Goal: Task Accomplishment & Management: Complete application form

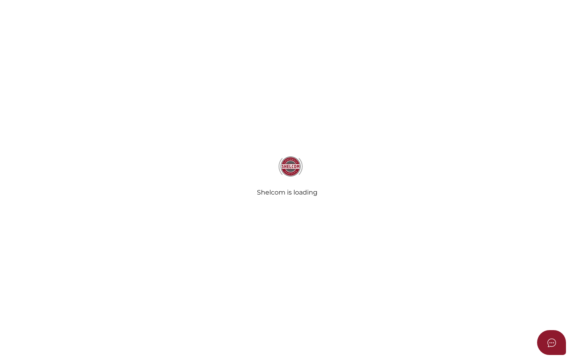
select select
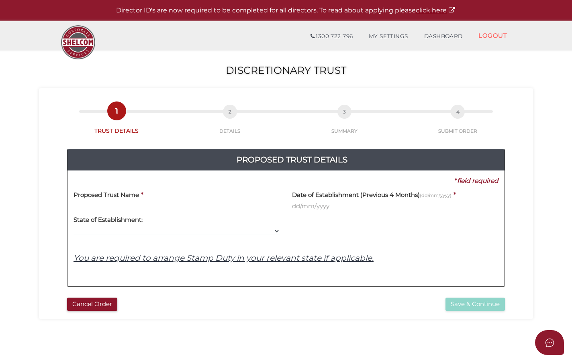
click at [104, 202] on input "text" at bounding box center [176, 206] width 206 height 9
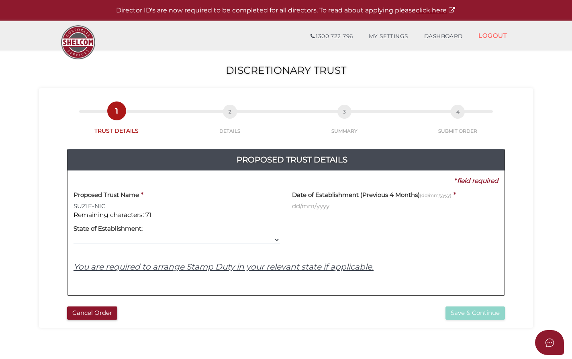
type input "SUZIE-NIC"
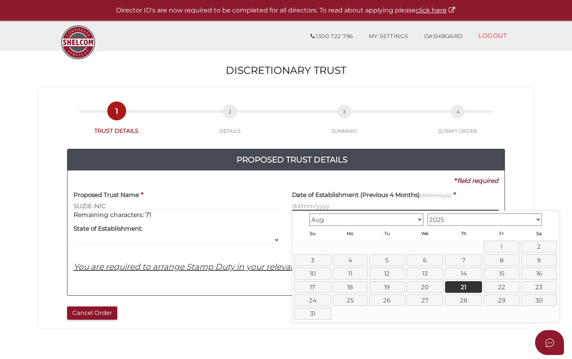
click at [343, 207] on input "text" at bounding box center [395, 206] width 206 height 9
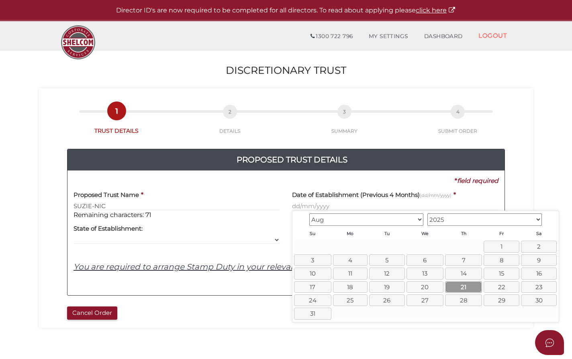
click at [458, 285] on link "21" at bounding box center [463, 287] width 37 height 12
type input "21/08/2025"
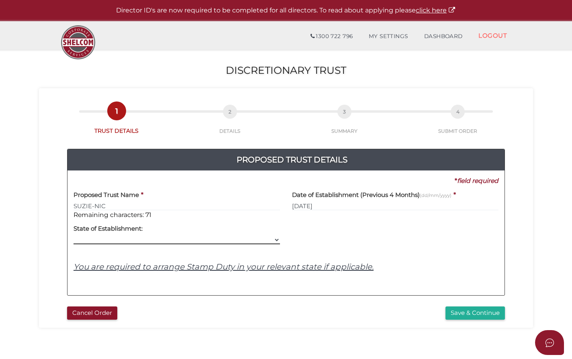
click at [89, 238] on select "VIC ACT NSW NT QLD TAS WA SA" at bounding box center [176, 240] width 206 height 9
select select "VIC"
click at [73, 236] on select "VIC ACT NSW NT QLD TAS WA SA" at bounding box center [176, 240] width 206 height 9
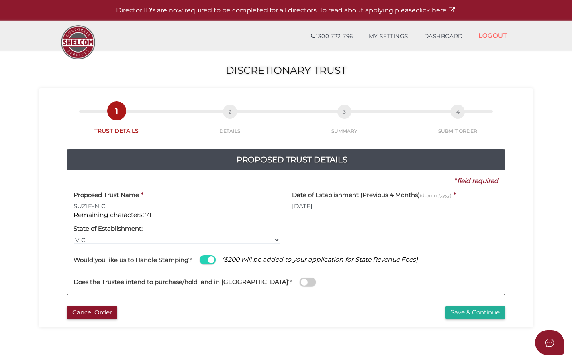
click at [299, 283] on span at bounding box center [307, 282] width 16 height 9
click at [0, 0] on input "checkbox" at bounding box center [0, 0] width 0 height 0
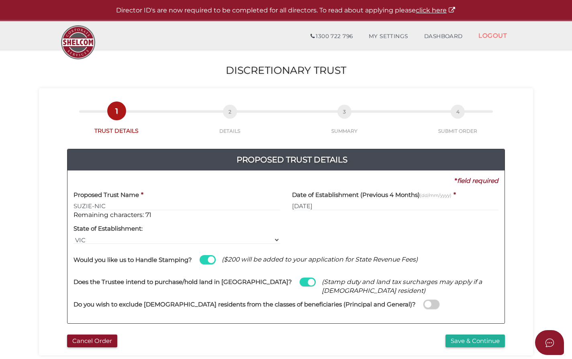
click at [383, 311] on div "Do you wish to exclude foreign residents from the classes of beneficiaries (Pri…" at bounding box center [285, 300] width 425 height 22
click at [423, 305] on span at bounding box center [431, 304] width 16 height 9
click at [0, 0] on input "checkbox" at bounding box center [0, 0] width 0 height 0
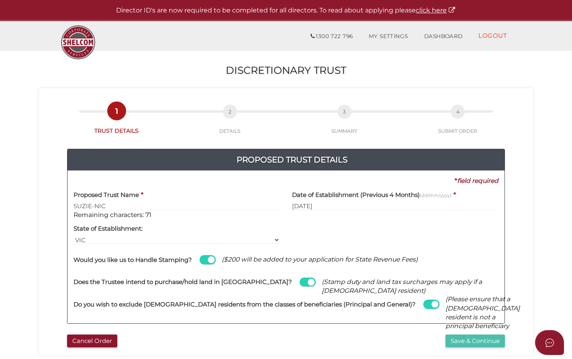
click at [472, 343] on button "Save & Continue" at bounding box center [474, 341] width 59 height 13
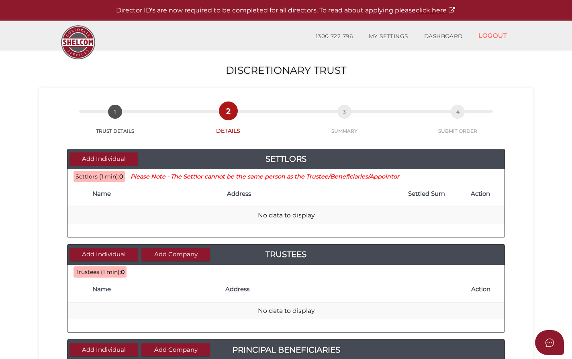
click at [93, 202] on th "Name" at bounding box center [155, 194] width 134 height 26
click at [93, 201] on th "Name" at bounding box center [155, 194] width 134 height 26
drag, startPoint x: 93, startPoint y: 201, endPoint x: 100, endPoint y: 199, distance: 7.5
click at [100, 199] on th "Name" at bounding box center [155, 194] width 134 height 26
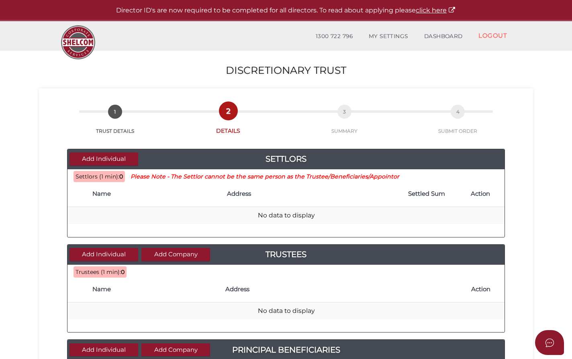
click at [98, 202] on th "Name" at bounding box center [155, 194] width 134 height 26
click at [85, 156] on button "Add Individual" at bounding box center [103, 159] width 69 height 13
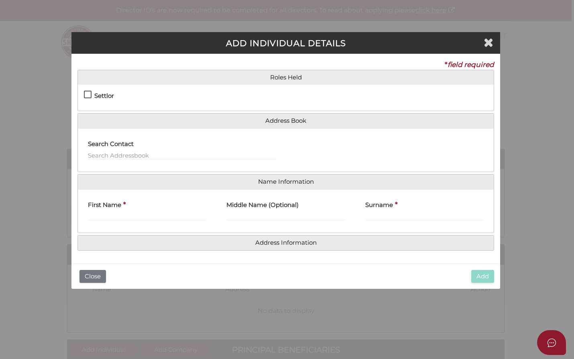
click at [89, 94] on label "Settlor" at bounding box center [99, 98] width 30 height 10
checkbox input "true"
type input "10"
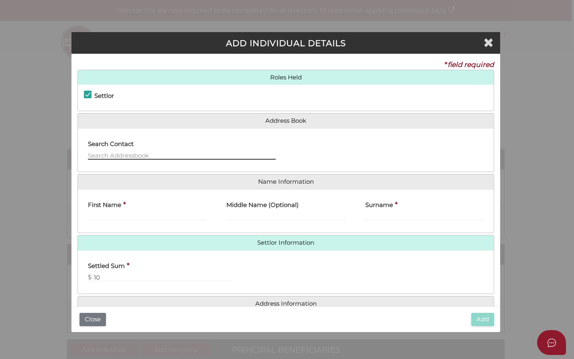
click at [154, 159] on input "text" at bounding box center [182, 155] width 188 height 9
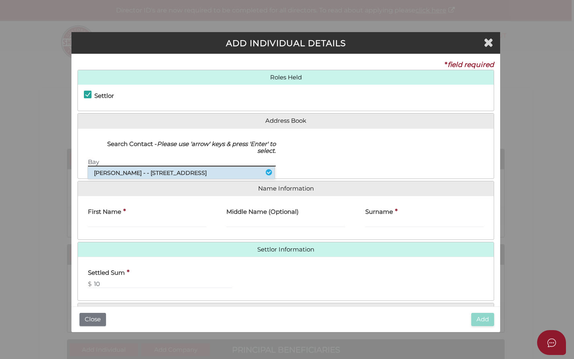
type input "Bay"
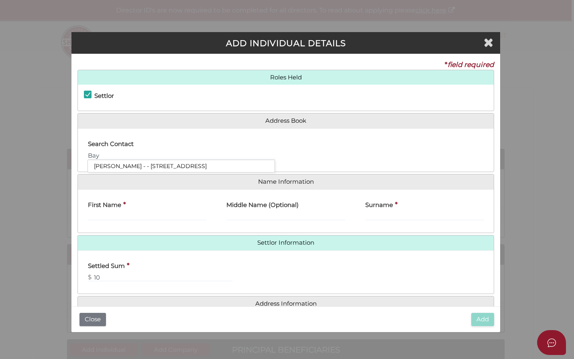
click at [142, 173] on div "Roles Held Settlor Trustee Principal Beneficiary Appointor Additional Beneficia…" at bounding box center [285, 191] width 417 height 242
click at [105, 153] on input "Bay" at bounding box center [182, 155] width 188 height 9
click at [106, 155] on input "Bay" at bounding box center [182, 155] width 188 height 9
click at [244, 175] on div "Roles Held Settlor Trustee Principal Beneficiary Appointor Additional Beneficia…" at bounding box center [285, 191] width 417 height 242
click at [221, 159] on input "Bay" at bounding box center [182, 155] width 188 height 9
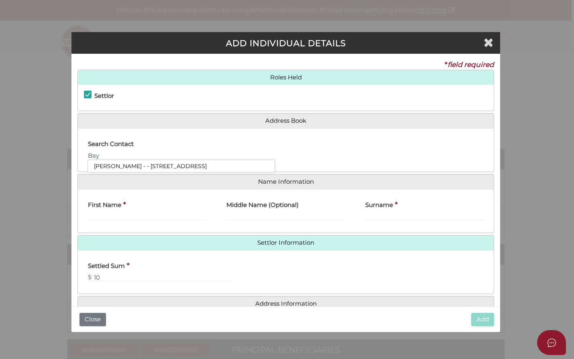
click at [270, 173] on div "Roles Held Settlor Trustee Principal Beneficiary Appointor Additional Beneficia…" at bounding box center [285, 191] width 417 height 242
click at [103, 216] on input "First Name" at bounding box center [147, 216] width 118 height 9
type input "Bayla"
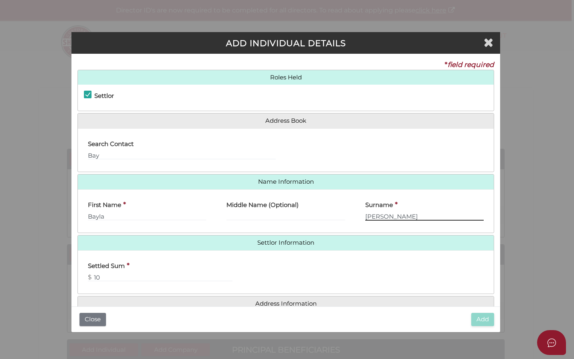
type input "Leifer"
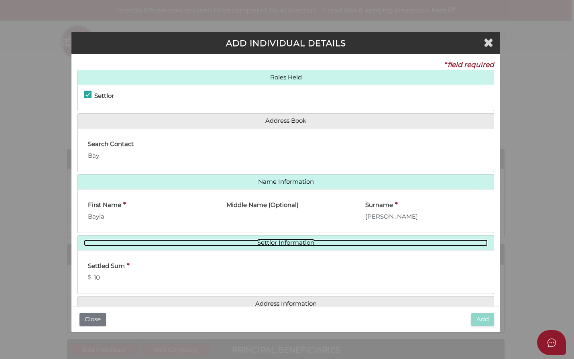
click at [278, 241] on link "Settlor Information" at bounding box center [286, 243] width 404 height 7
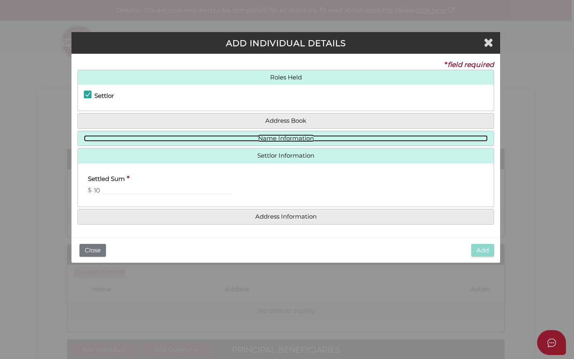
click at [281, 136] on link "Name Information" at bounding box center [286, 138] width 404 height 7
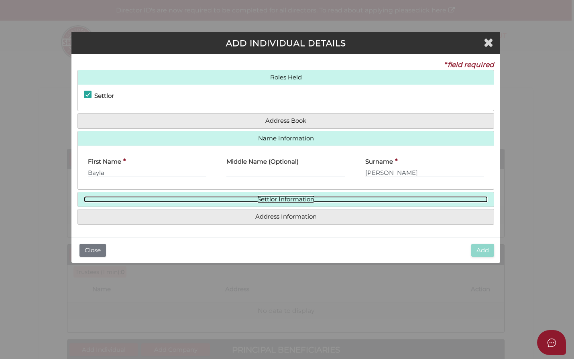
click at [277, 200] on link "Settlor Information" at bounding box center [286, 199] width 404 height 7
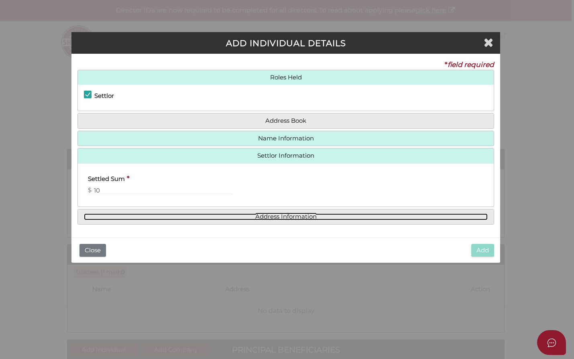
click at [273, 216] on link "Address Information" at bounding box center [286, 217] width 404 height 7
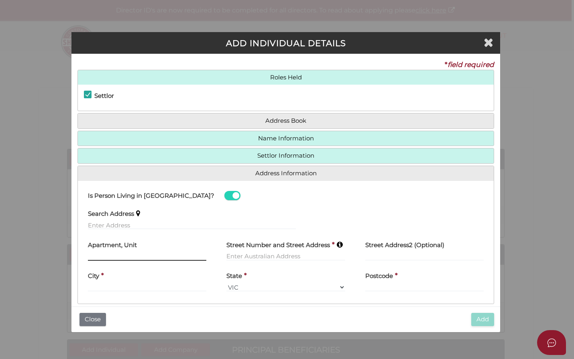
click at [94, 255] on input "text" at bounding box center [147, 256] width 118 height 9
type input "unit 3"
type input "41-43 Neville Street"
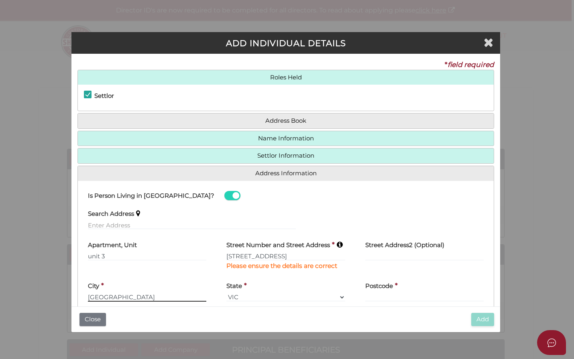
type input "Bentleigh East"
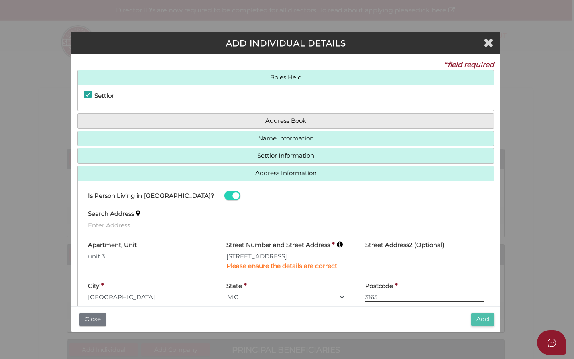
type input "3165"
click at [477, 322] on button "Add" at bounding box center [482, 319] width 23 height 13
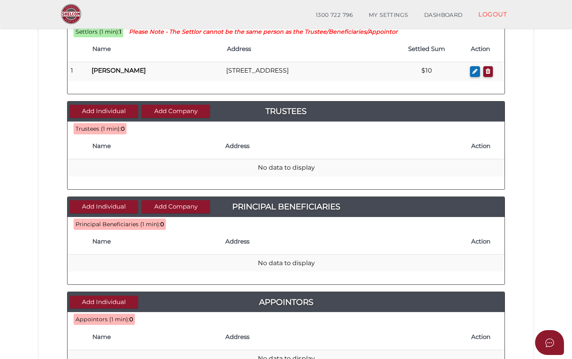
scroll to position [120, 0]
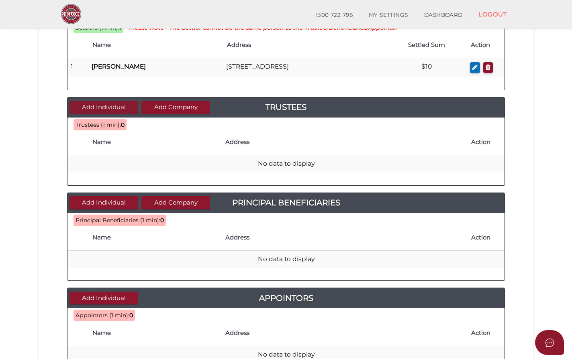
click at [97, 114] on button "Add Individual" at bounding box center [103, 107] width 69 height 13
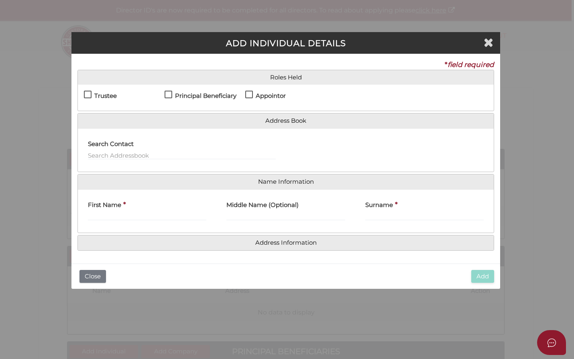
click at [86, 94] on label "Trustee" at bounding box center [100, 98] width 33 height 10
checkbox input "true"
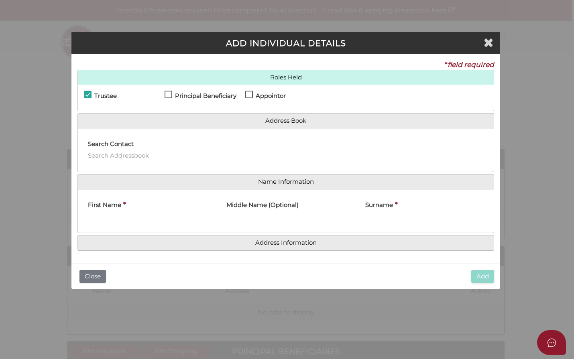
click at [167, 94] on label "Principal Beneficiary" at bounding box center [201, 98] width 72 height 10
checkbox input "true"
click at [253, 96] on label "Appointor" at bounding box center [265, 98] width 41 height 10
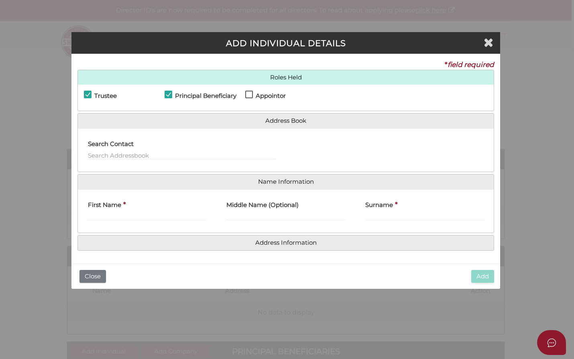
checkbox input "true"
click at [125, 157] on input "text" at bounding box center [182, 155] width 188 height 9
click at [108, 219] on input "First Name" at bounding box center [147, 216] width 118 height 9
type input "Soultana"
type input "(Suzie)"
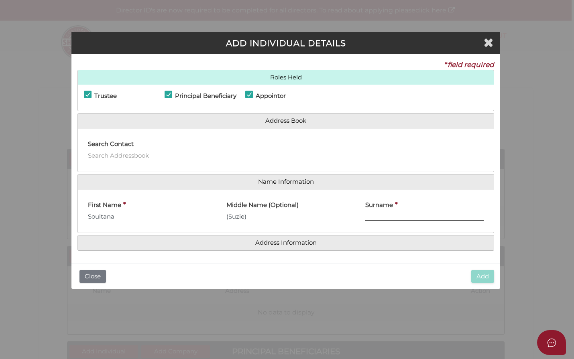
click at [367, 217] on input "Surname" at bounding box center [424, 216] width 118 height 9
drag, startPoint x: 255, startPoint y: 214, endPoint x: 173, endPoint y: 217, distance: 81.1
click at [173, 217] on div "First Name * Soultana Middle Name (Optional) (Suzie) Surname *" at bounding box center [286, 211] width 416 height 31
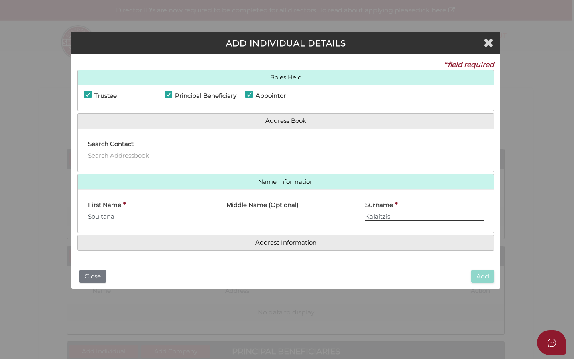
type input "Kalaitzis"
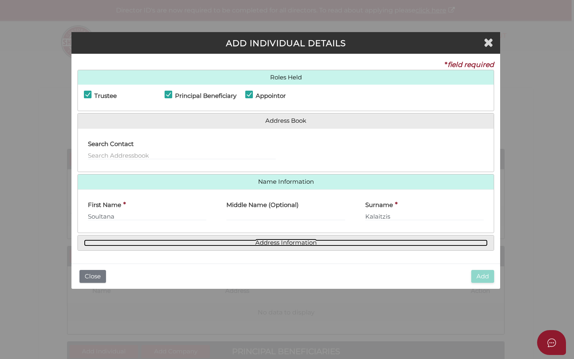
click at [317, 242] on link "Address Information" at bounding box center [286, 243] width 404 height 7
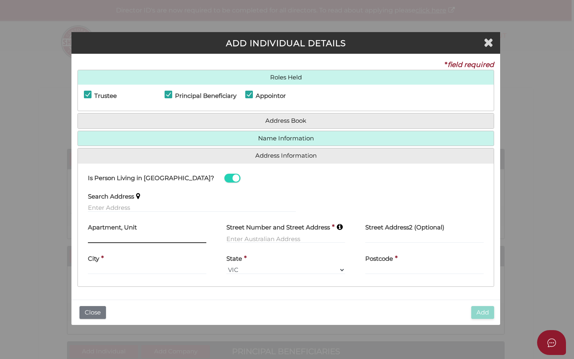
click at [96, 235] on input "text" at bounding box center [147, 238] width 118 height 9
type input "47"
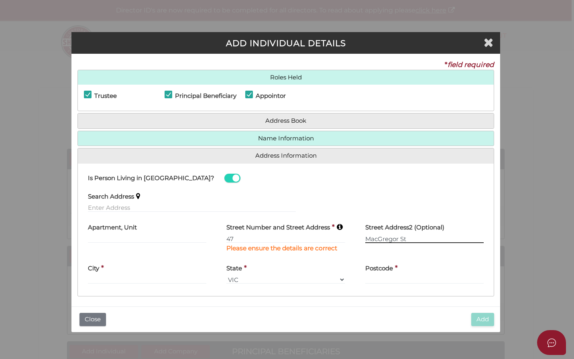
type input "MacGregor St"
type input "Malvern East"
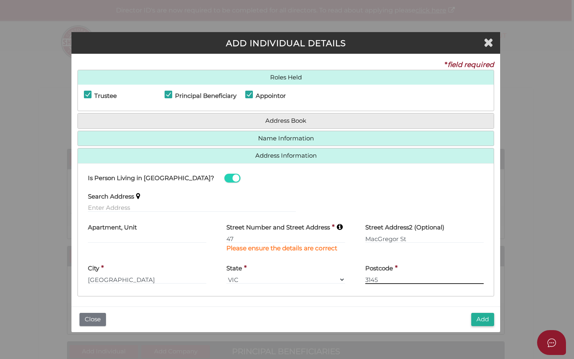
type input "3145"
click at [483, 321] on button "Add" at bounding box center [482, 319] width 23 height 13
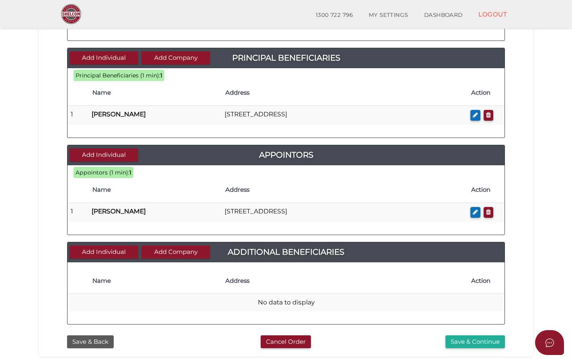
scroll to position [281, 0]
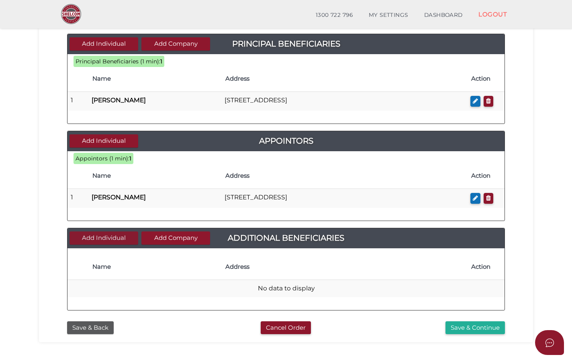
click at [102, 243] on button "Add Individual" at bounding box center [103, 238] width 69 height 13
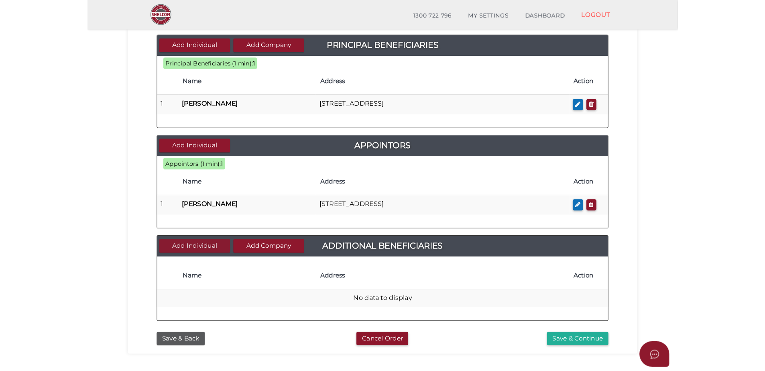
scroll to position [0, 0]
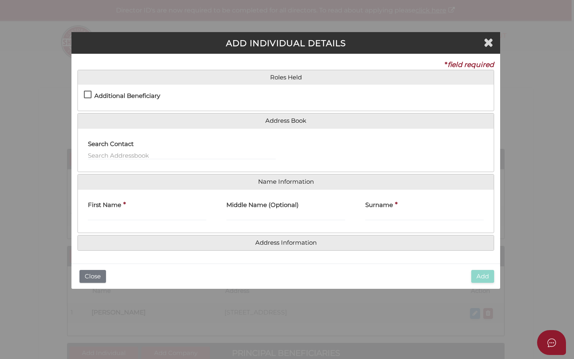
click at [83, 94] on div "Settlor Trustee Principal Beneficiary Appointor Additional Beneficiary" at bounding box center [286, 98] width 416 height 26
click at [88, 96] on label "Additional Beneficiary" at bounding box center [122, 98] width 76 height 10
checkbox input "true"
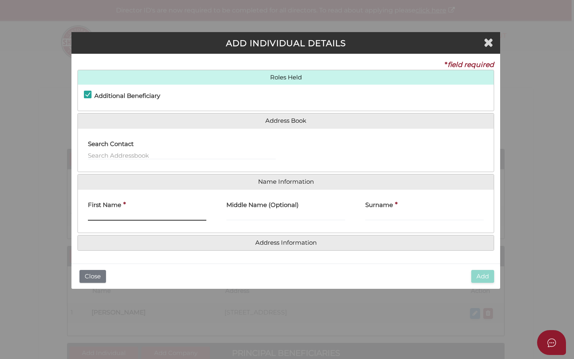
click at [104, 215] on input "First Name" at bounding box center [147, 216] width 118 height 9
click at [100, 210] on label "First Name" at bounding box center [104, 204] width 33 height 16
click at [100, 212] on input "First Name" at bounding box center [147, 216] width 118 height 9
drag, startPoint x: 94, startPoint y: 216, endPoint x: 88, endPoint y: 215, distance: 5.7
click at [88, 215] on input "nicholas" at bounding box center [147, 216] width 118 height 9
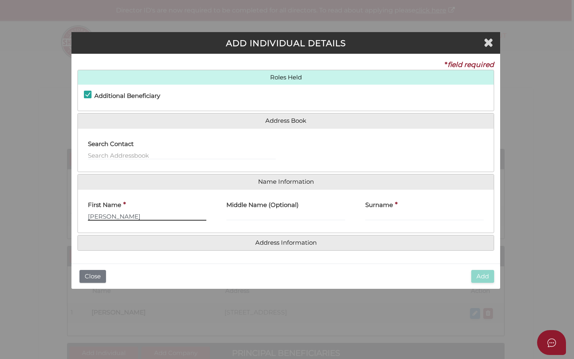
type input "Nicholas"
click at [367, 216] on input "Surname" at bounding box center [424, 216] width 118 height 9
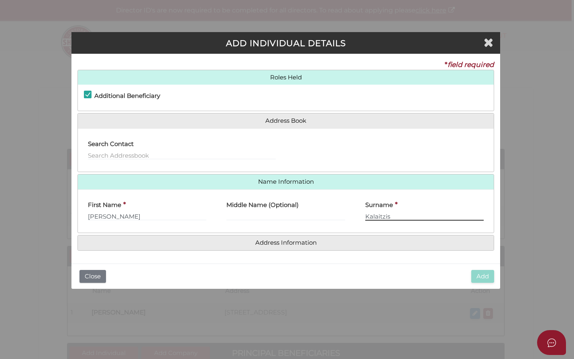
type input "Kalaitzis"
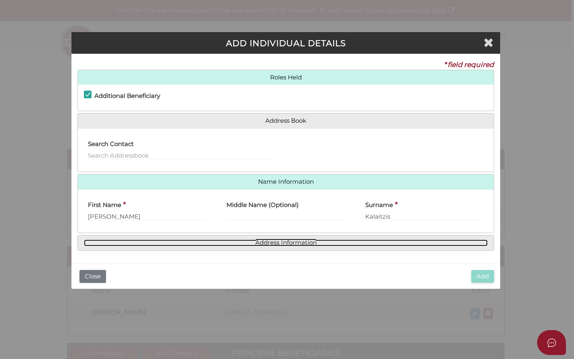
click at [314, 245] on link "Address Information" at bounding box center [286, 243] width 404 height 7
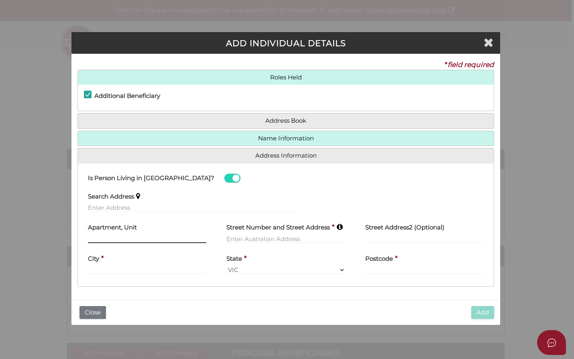
click at [98, 236] on input "text" at bounding box center [147, 238] width 118 height 9
click at [238, 233] on label "Street Number and Street Address" at bounding box center [278, 226] width 104 height 16
click at [240, 239] on input "text" at bounding box center [285, 238] width 118 height 9
click at [122, 237] on input "text" at bounding box center [147, 238] width 118 height 9
type input "Unit 1"
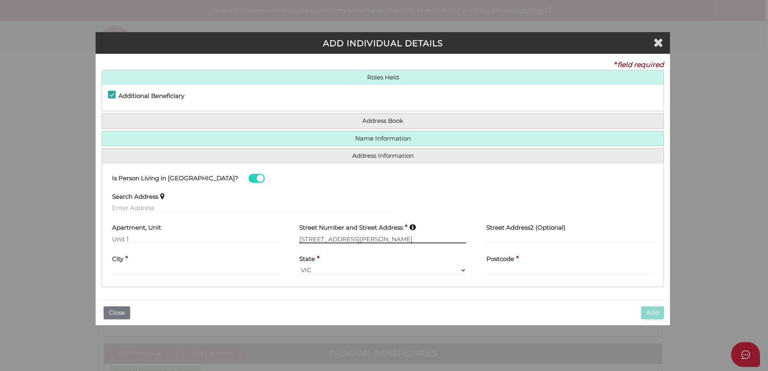
type input "36 Robena Street"
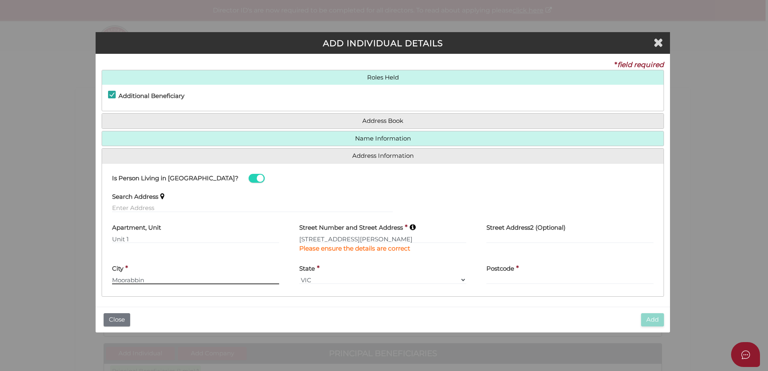
type input "Moorabbin"
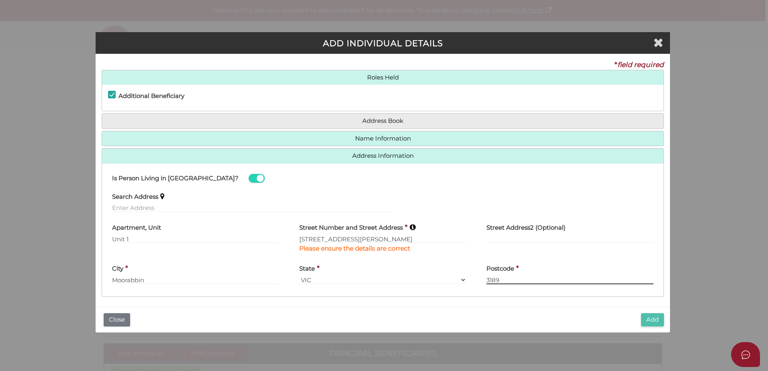
type input "3189"
click at [574, 323] on button "Add" at bounding box center [652, 319] width 23 height 13
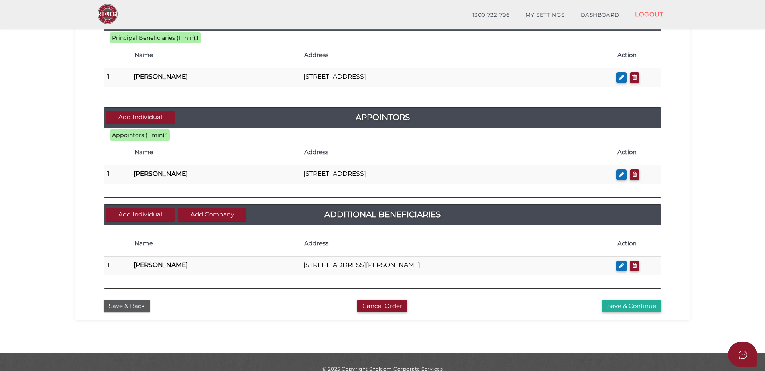
scroll to position [318, 0]
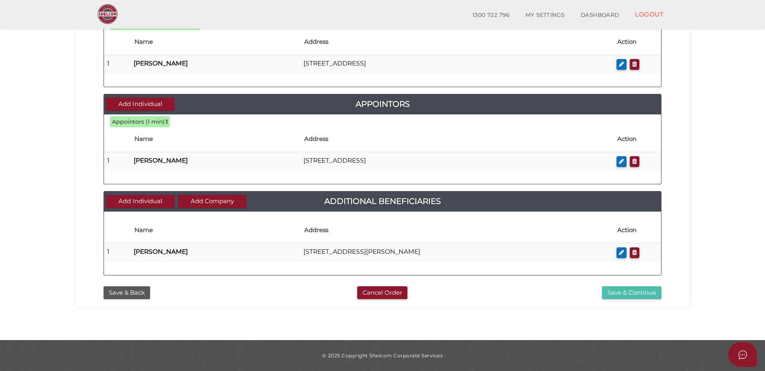
click at [631, 291] on button "Save & Continue" at bounding box center [631, 292] width 59 height 13
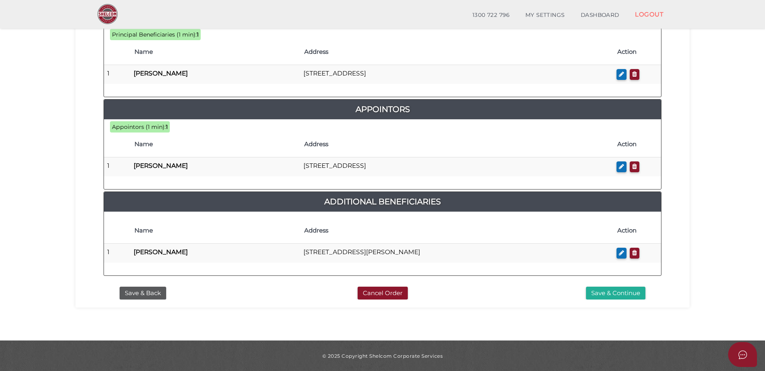
scroll to position [398, 0]
click at [617, 289] on button "Save & Continue" at bounding box center [615, 292] width 59 height 13
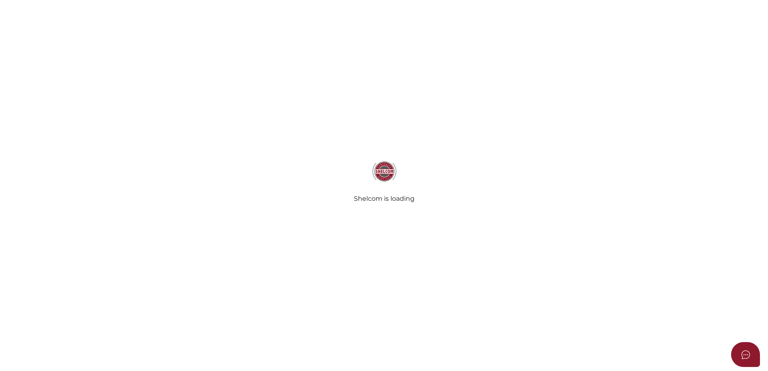
select select "Comb Binding"
radio input "true"
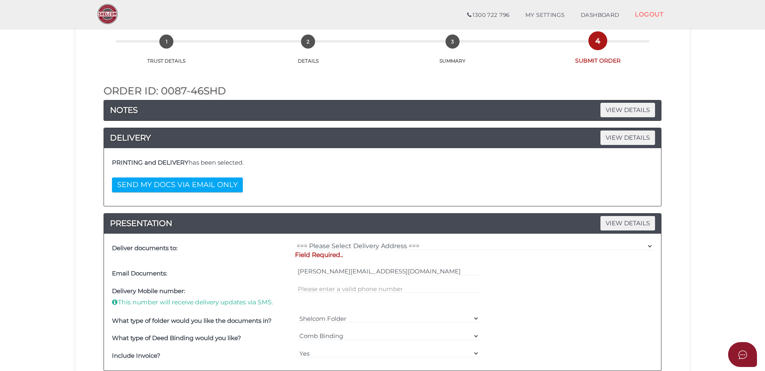
scroll to position [40, 0]
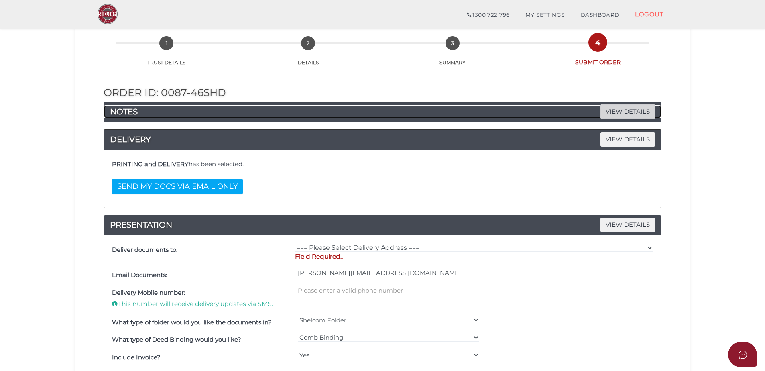
click at [621, 112] on span "VIEW DETAILS" at bounding box center [628, 111] width 55 height 14
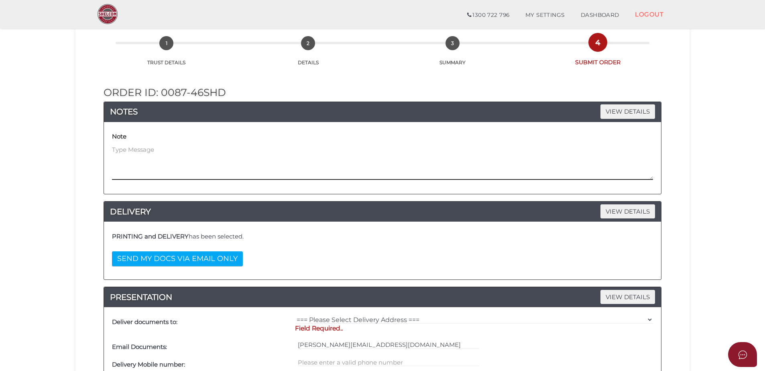
click at [129, 161] on textarea at bounding box center [382, 162] width 541 height 35
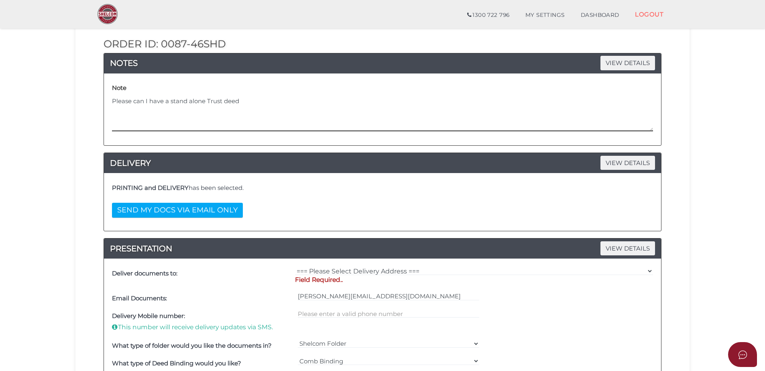
scroll to position [80, 0]
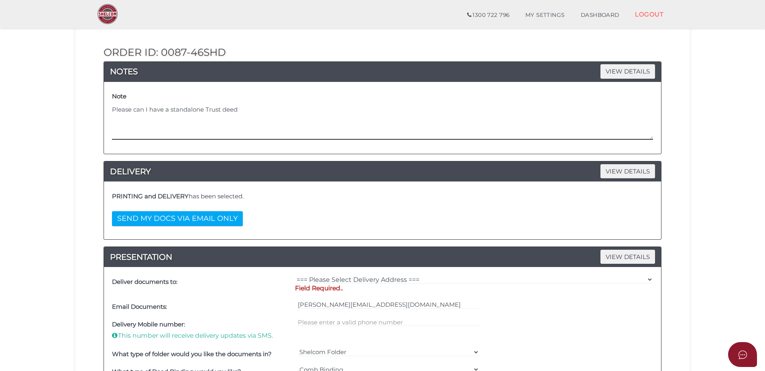
click at [246, 109] on textarea "Please can I have a standalone Trust deed" at bounding box center [382, 122] width 541 height 35
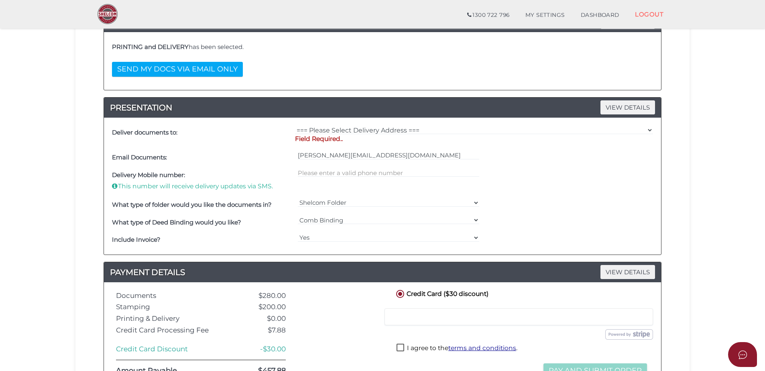
scroll to position [241, 0]
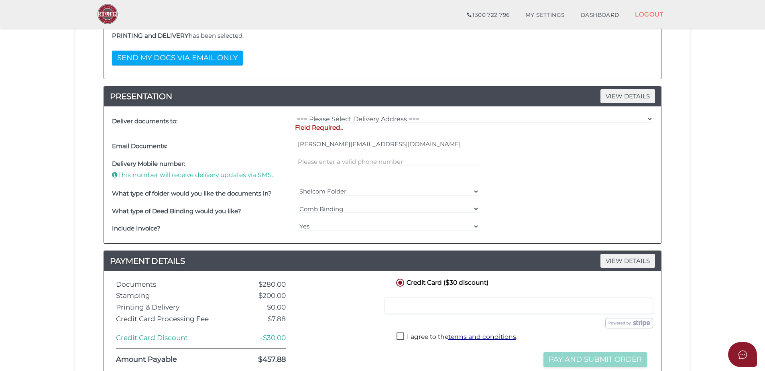
type textarea "Please can I have a standalone Trust deed"
click at [371, 128] on p "Field Required.." at bounding box center [474, 127] width 358 height 9
click at [368, 118] on select "=== Please Select Delivery Address === (User Address - Mervyn Leifer) 3/118 Rai…" at bounding box center [474, 118] width 358 height 9
select select "0"
click at [295, 114] on select "=== Please Select Delivery Address === (User Address - Mervyn Leifer) 3/118 Rai…" at bounding box center [474, 118] width 358 height 9
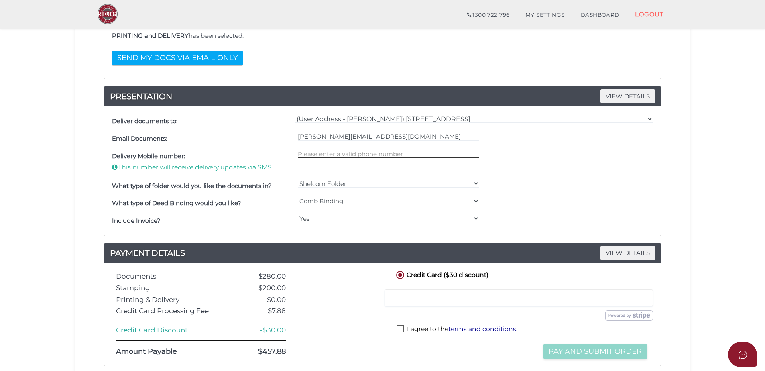
click at [327, 153] on input "text" at bounding box center [389, 153] width 182 height 9
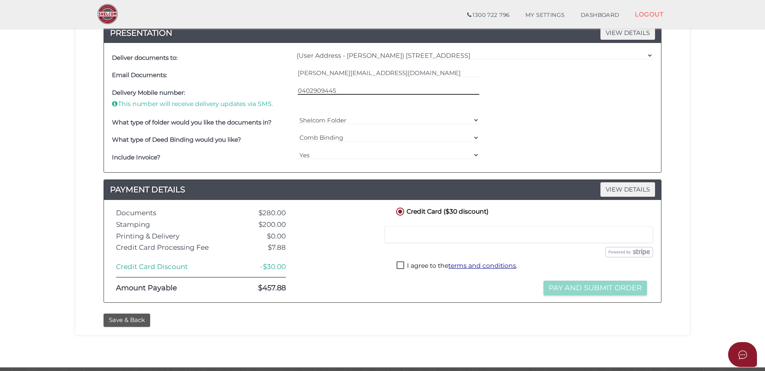
scroll to position [332, 0]
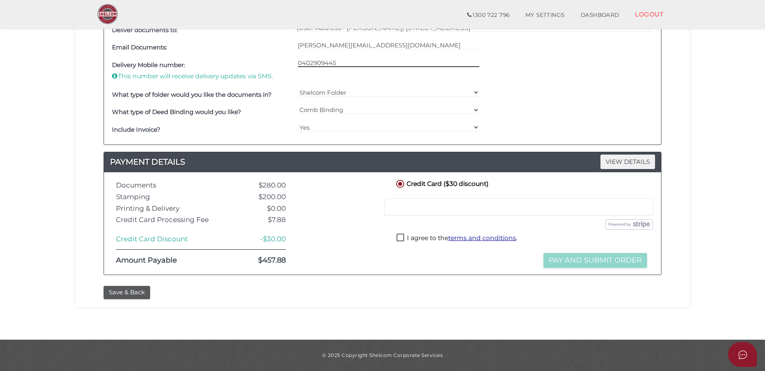
type input "0402909445"
click at [611, 200] on div at bounding box center [519, 206] width 269 height 17
click at [401, 236] on label "I agree to the terms and conditions ." at bounding box center [457, 239] width 121 height 10
click at [593, 258] on button "Pay and Submit Order" at bounding box center [596, 260] width 104 height 15
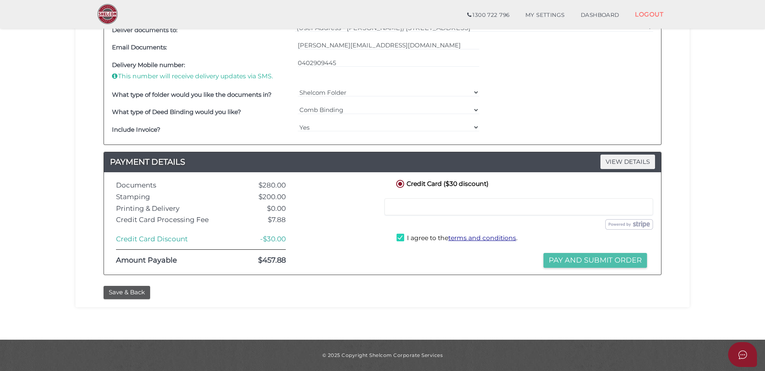
scroll to position [0, 0]
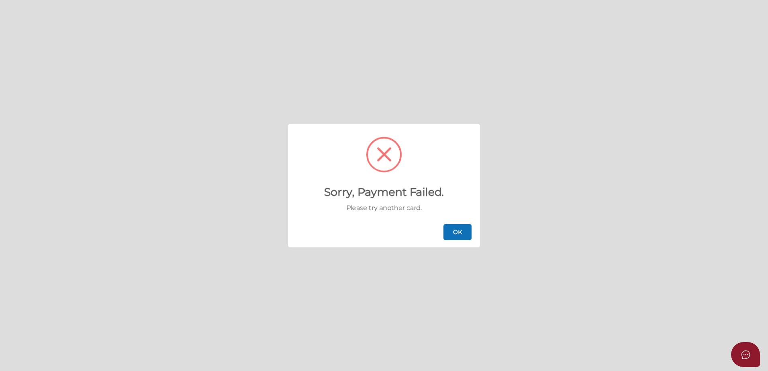
click at [467, 228] on button "OK" at bounding box center [457, 232] width 28 height 16
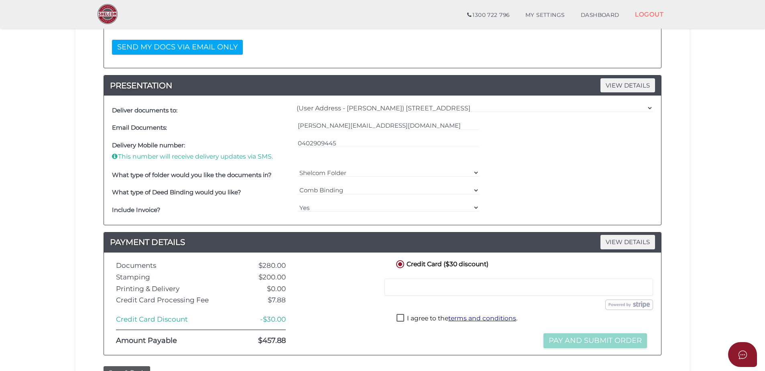
scroll to position [281, 0]
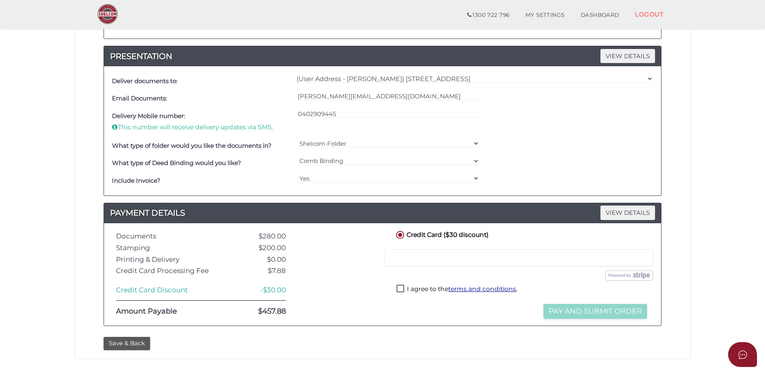
click at [400, 289] on label "I agree to the terms and conditions ." at bounding box center [457, 290] width 121 height 10
checkbox input "true"
click at [121, 342] on button "Save & Back" at bounding box center [127, 343] width 47 height 13
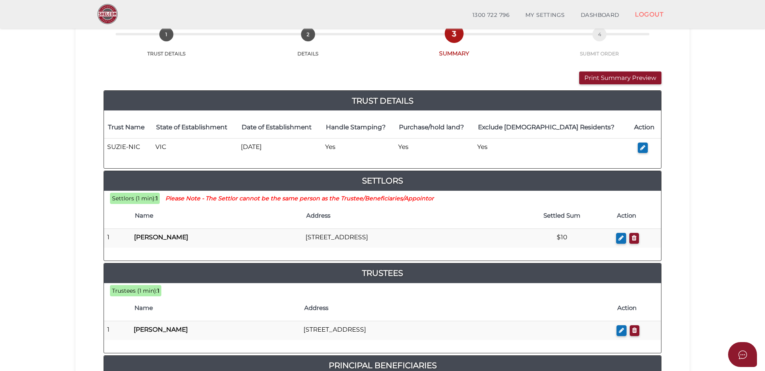
scroll to position [80, 0]
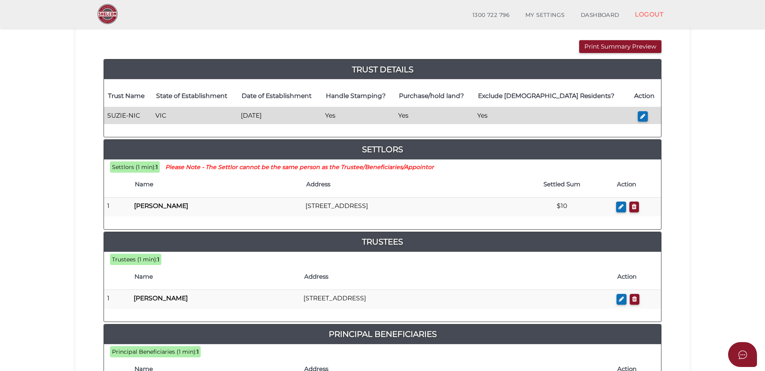
click at [142, 116] on td "SUZIE-NIC" at bounding box center [128, 115] width 48 height 17
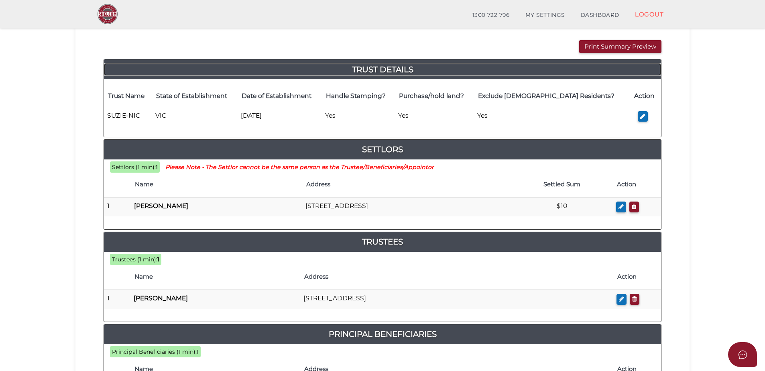
click at [386, 68] on h4 "Trust Details" at bounding box center [382, 69] width 557 height 13
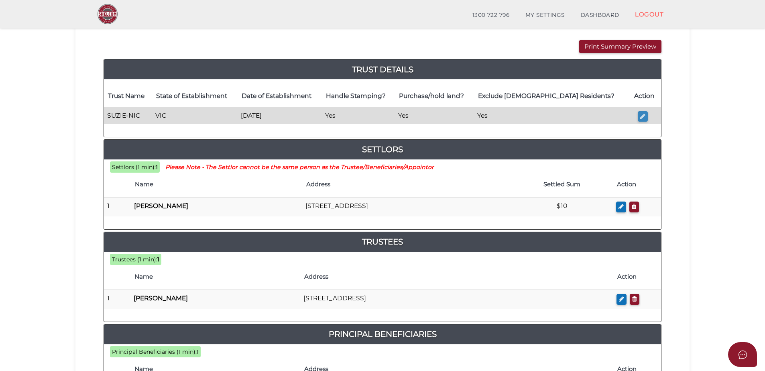
click at [644, 115] on icon "button" at bounding box center [642, 116] width 5 height 6
type input "SUZIE-NIC"
type input "[DATE]"
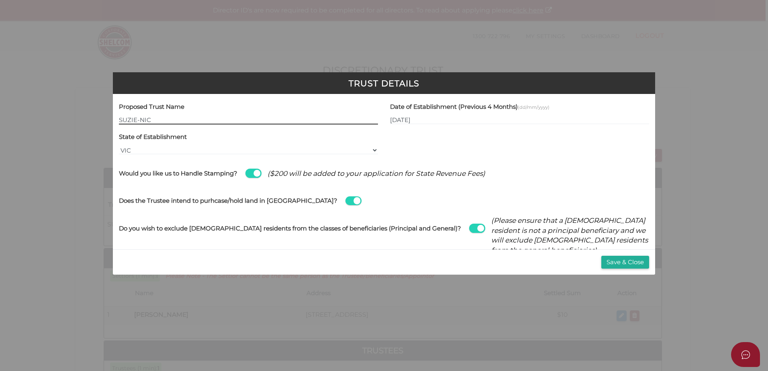
click at [151, 119] on input "SUZIE-NIC" at bounding box center [248, 120] width 259 height 9
drag, startPoint x: 189, startPoint y: 118, endPoint x: 226, endPoint y: 118, distance: 36.9
click at [223, 118] on input "SUZIE-NIC Investment Trust" at bounding box center [248, 120] width 259 height 9
type input "SUZIE-NIC"
click at [635, 261] on button "Save & Close" at bounding box center [625, 262] width 48 height 13
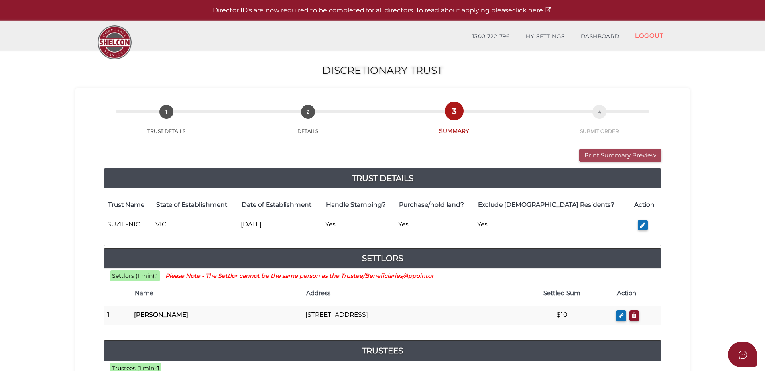
click at [594, 155] on button "Print Summary Preview" at bounding box center [620, 155] width 82 height 13
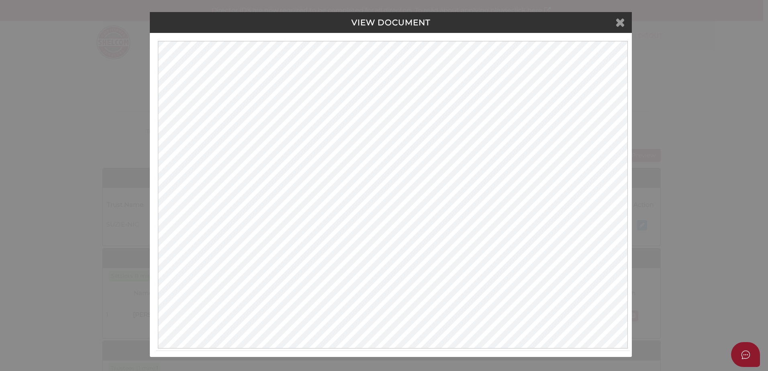
click at [618, 24] on icon at bounding box center [620, 22] width 10 height 12
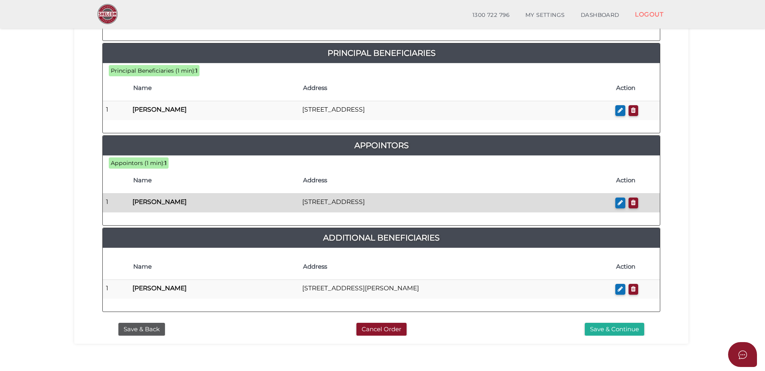
scroll to position [398, 0]
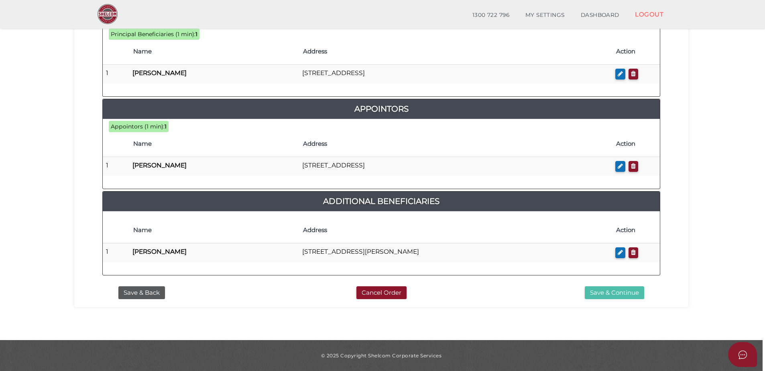
click at [600, 293] on button "Save & Continue" at bounding box center [614, 292] width 59 height 13
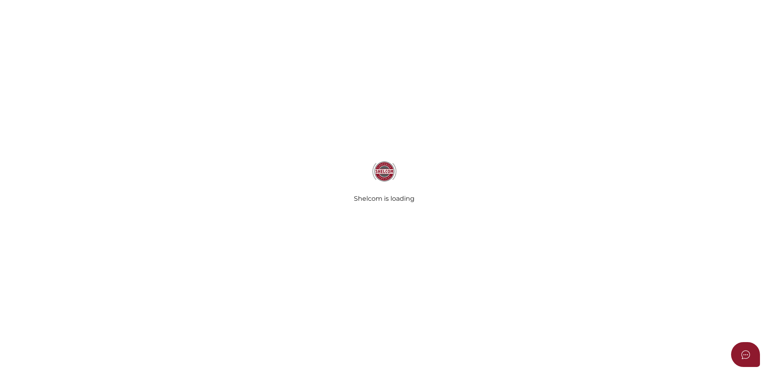
select select "Comb Binding"
radio input "true"
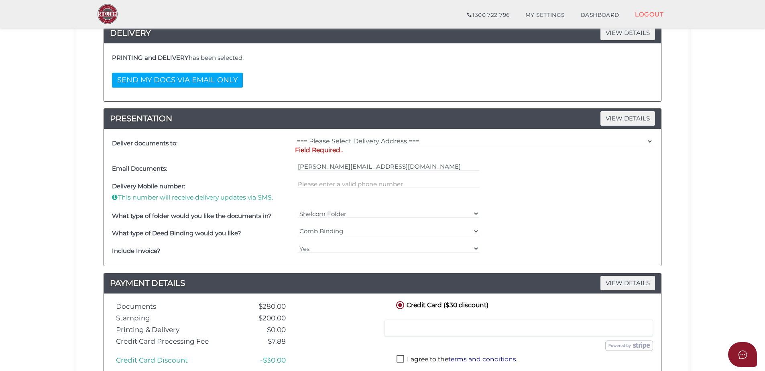
scroll to position [161, 0]
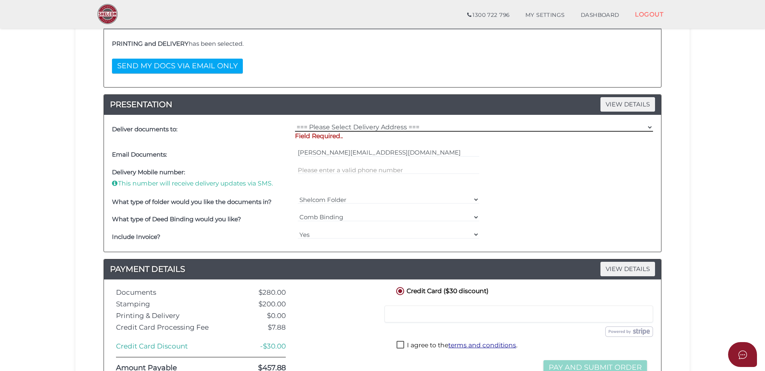
click at [352, 124] on select "=== Please Select Delivery Address === (User Address - Mervyn Leifer) 3/118 Rai…" at bounding box center [474, 127] width 358 height 9
select select "0"
click at [295, 123] on select "=== Please Select Delivery Address === (User Address - Mervyn Leifer) 3/118 Rai…" at bounding box center [474, 127] width 358 height 9
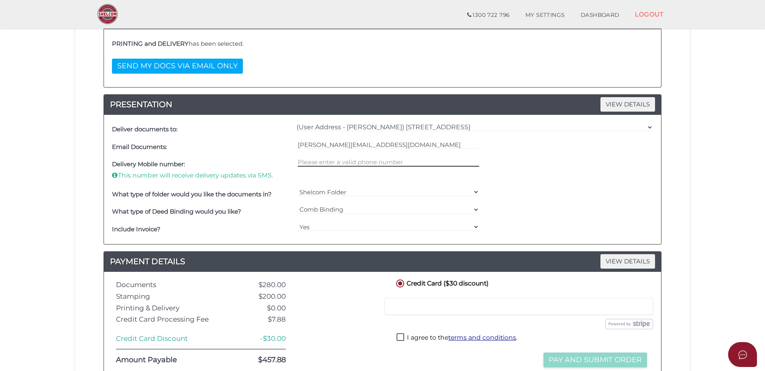
click at [327, 163] on input "text" at bounding box center [389, 162] width 182 height 9
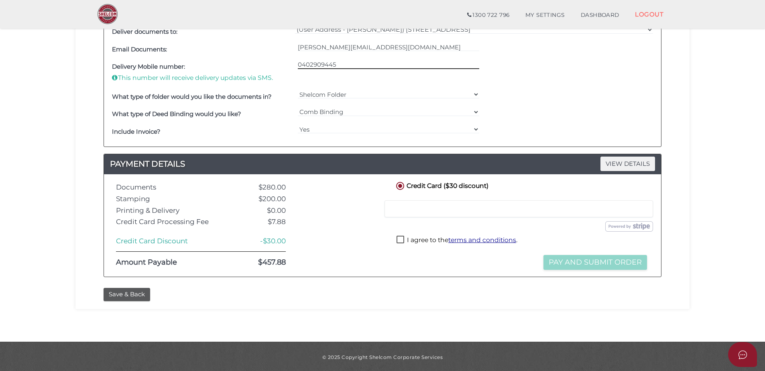
scroll to position [260, 0]
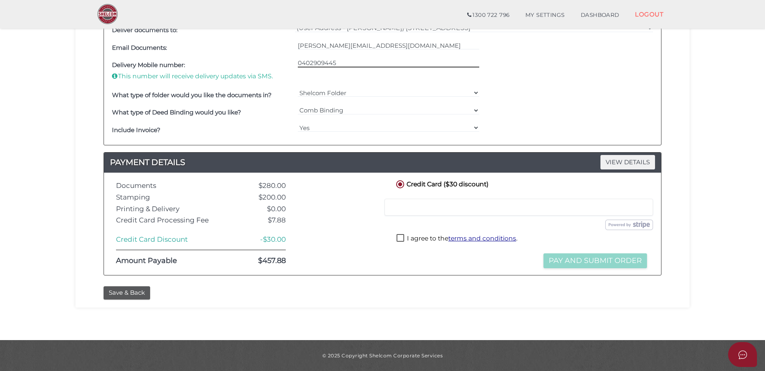
type input "0402909445"
click at [462, 257] on div "Credit Card ($30 discount) Credit or Debit Card Loading saved cards... Select a…" at bounding box center [522, 224] width 267 height 90
click at [445, 214] on div at bounding box center [519, 207] width 269 height 17
click at [138, 292] on button "Save & Back" at bounding box center [127, 292] width 47 height 13
